Goal: Information Seeking & Learning: Check status

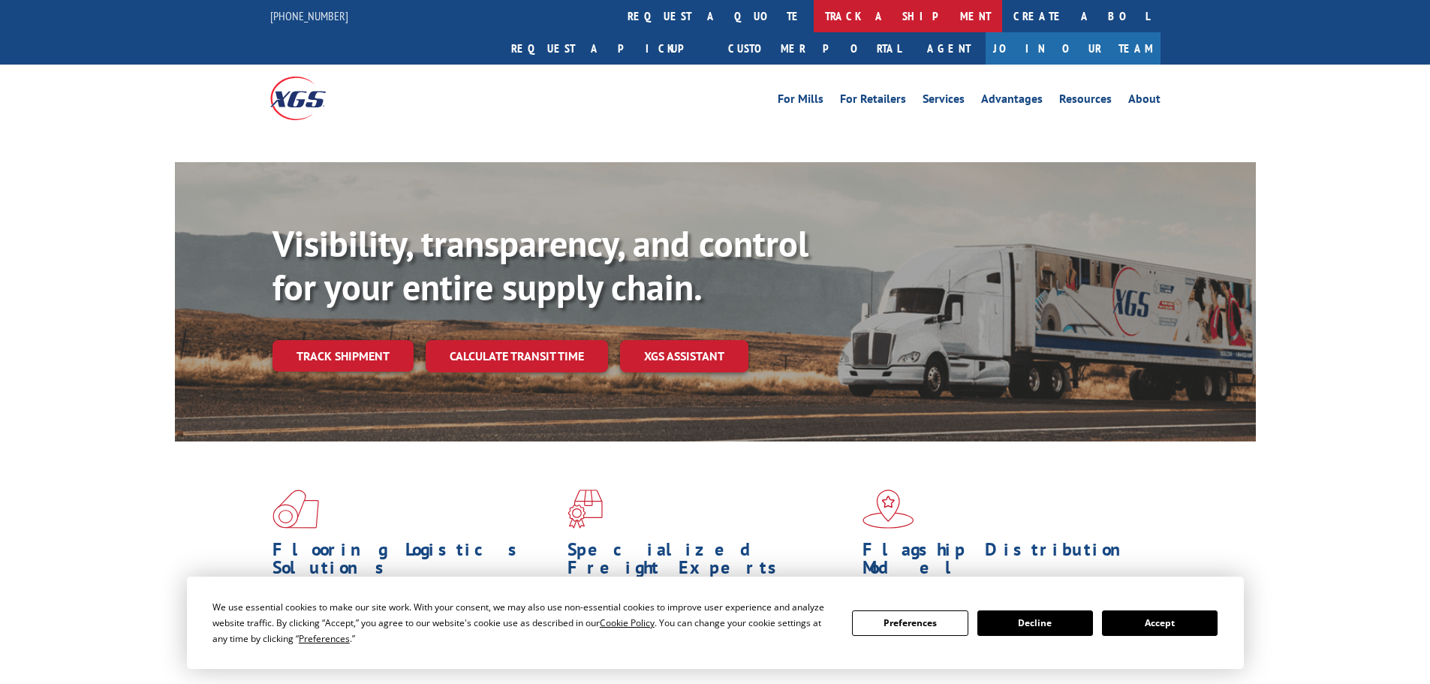
click at [814, 13] on link "track a shipment" at bounding box center [908, 16] width 188 height 32
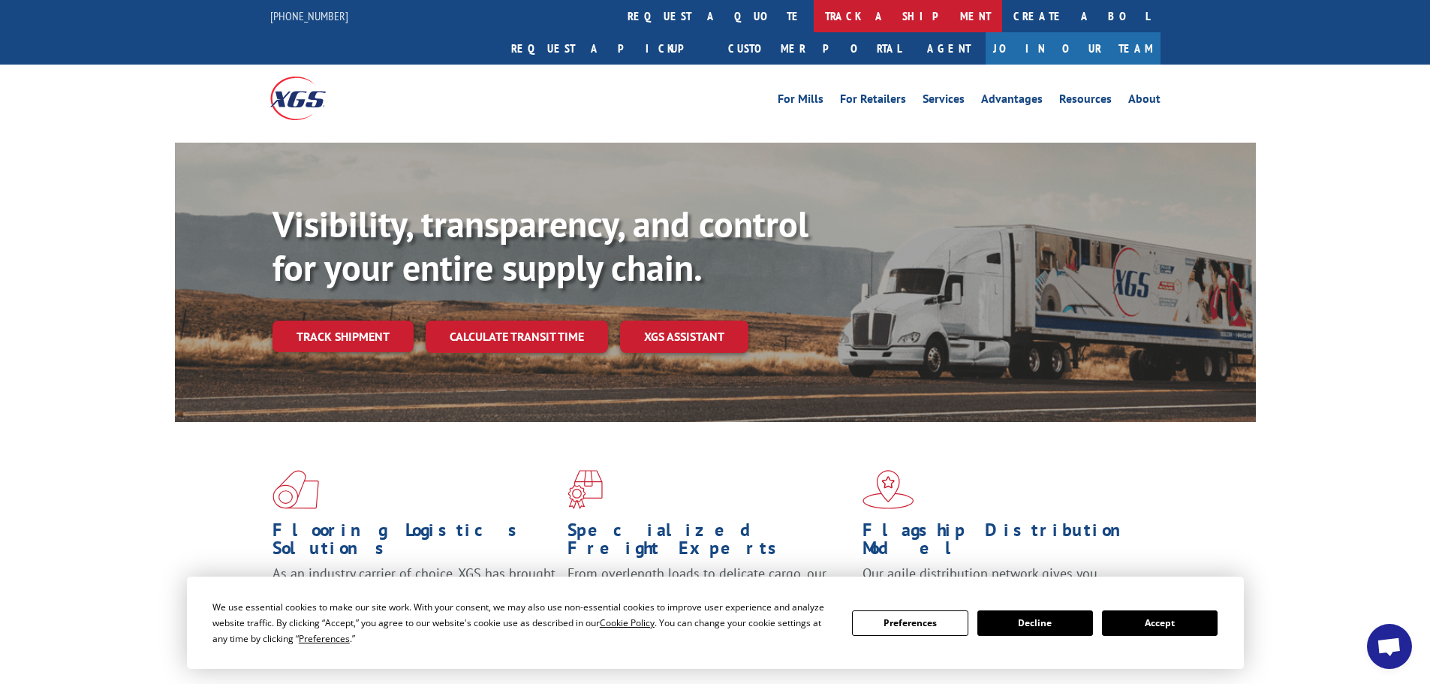
click at [814, 26] on link "track a shipment" at bounding box center [908, 16] width 188 height 32
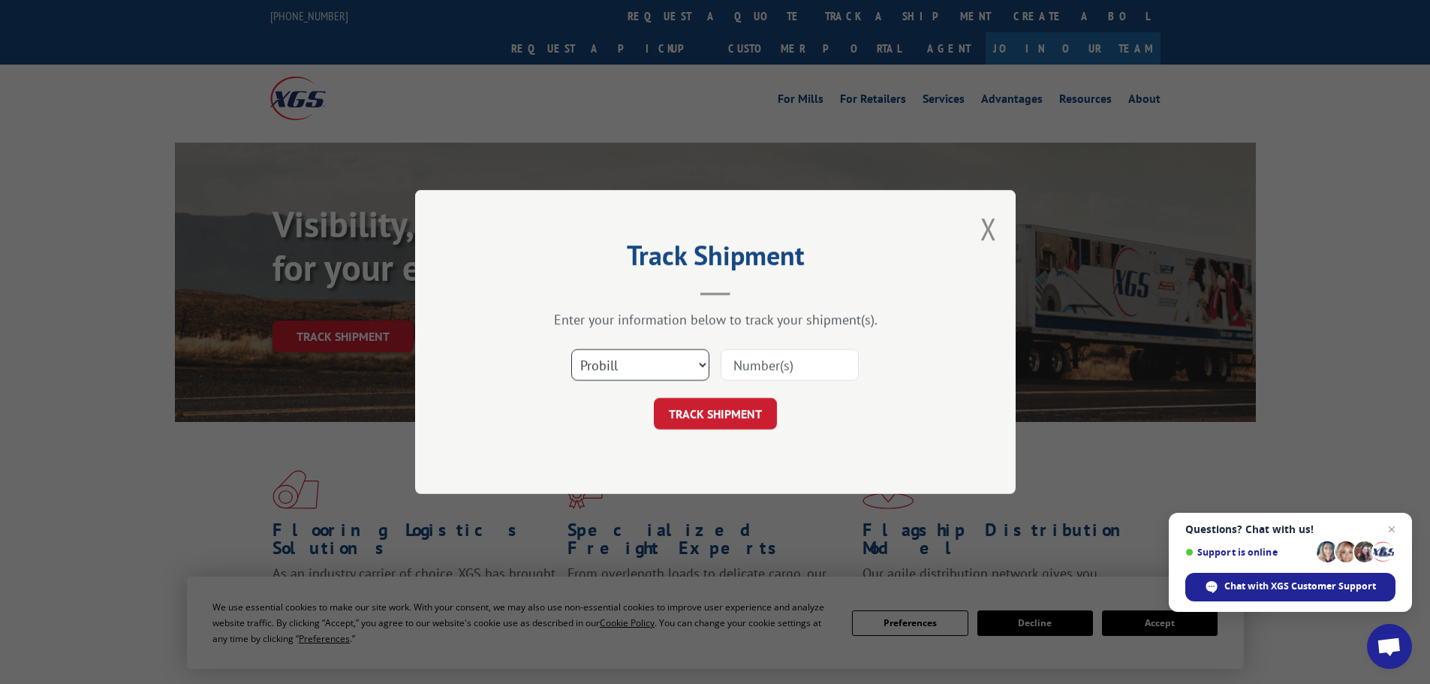
click at [644, 366] on select "Select category... Probill BOL PO" at bounding box center [640, 365] width 138 height 32
select select "bol"
click at [571, 349] on select "Select category... Probill BOL PO" at bounding box center [640, 365] width 138 height 32
paste input "482334"
type input "482334"
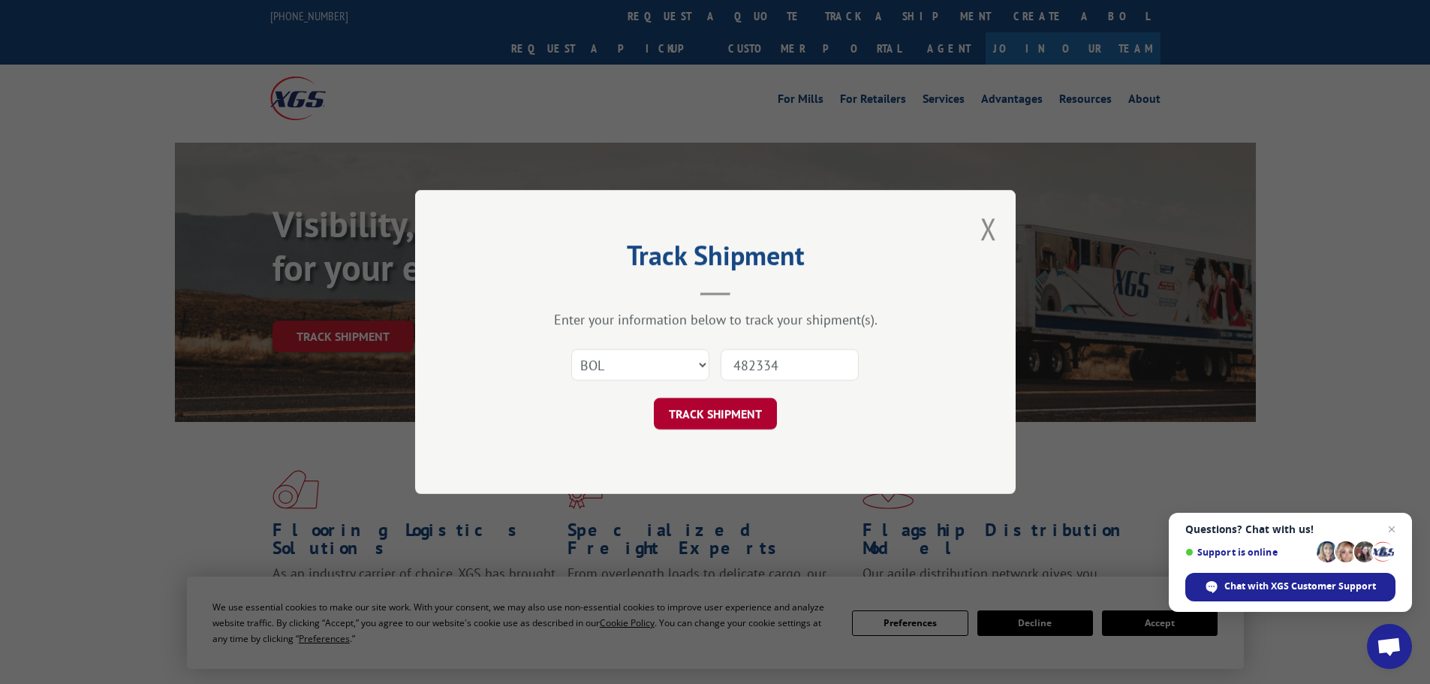
click at [718, 417] on button "TRACK SHIPMENT" at bounding box center [715, 414] width 123 height 32
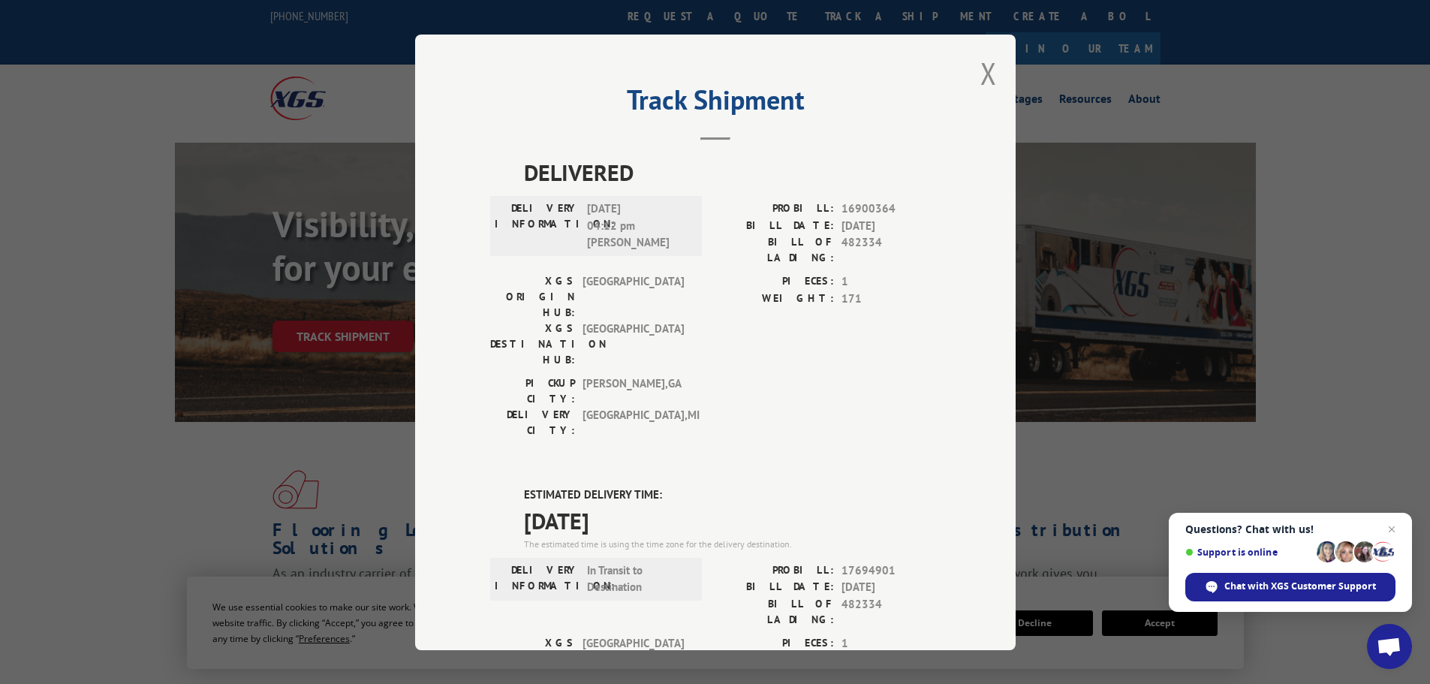
drag, startPoint x: 648, startPoint y: 431, endPoint x: 507, endPoint y: 408, distance: 143.8
copy div "ESTIMATED DELIVERY TIME: [DATE]"
